Goal: Transaction & Acquisition: Download file/media

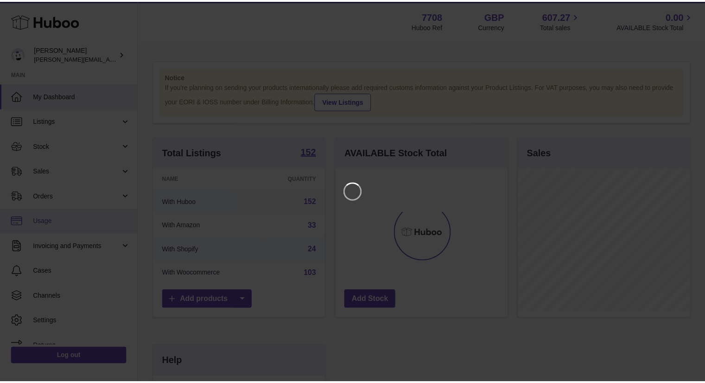
scroll to position [145, 174]
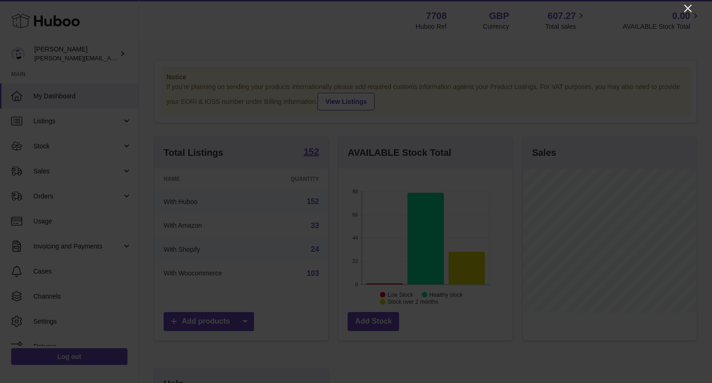
click at [688, 6] on icon "Close" at bounding box center [687, 8] width 11 height 11
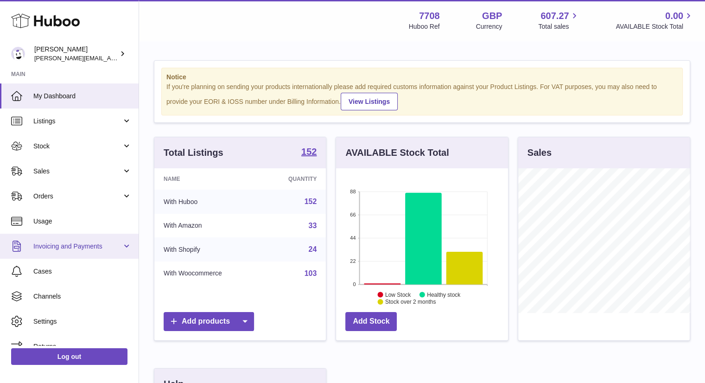
click at [96, 248] on span "Invoicing and Payments" at bounding box center [77, 246] width 89 height 9
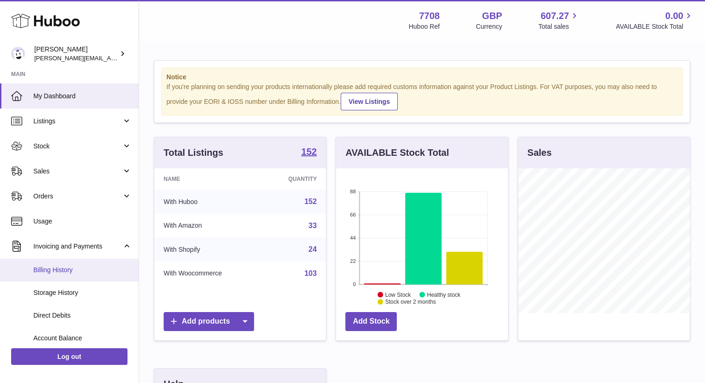
click at [62, 271] on span "Billing History" at bounding box center [82, 270] width 98 height 9
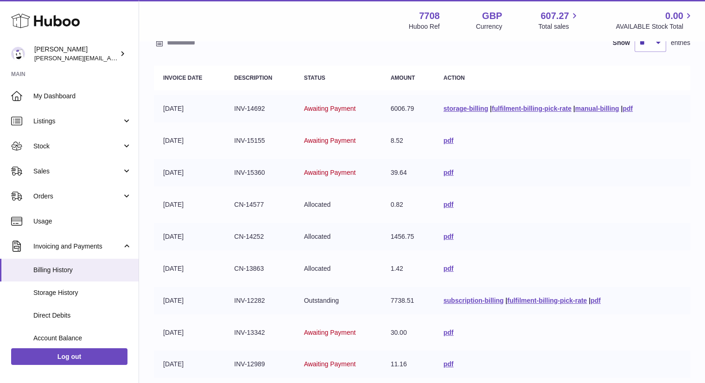
scroll to position [139, 0]
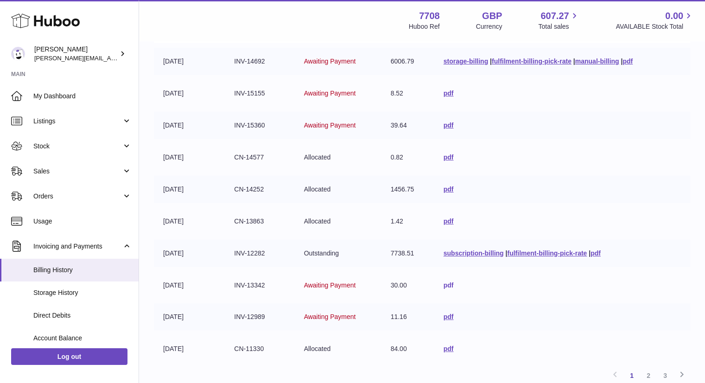
click at [448, 281] on link "pdf" at bounding box center [449, 284] width 10 height 7
click at [444, 314] on link "pdf" at bounding box center [449, 316] width 10 height 7
click at [444, 283] on link "pdf" at bounding box center [449, 284] width 10 height 7
